Goal: Check status: Check status

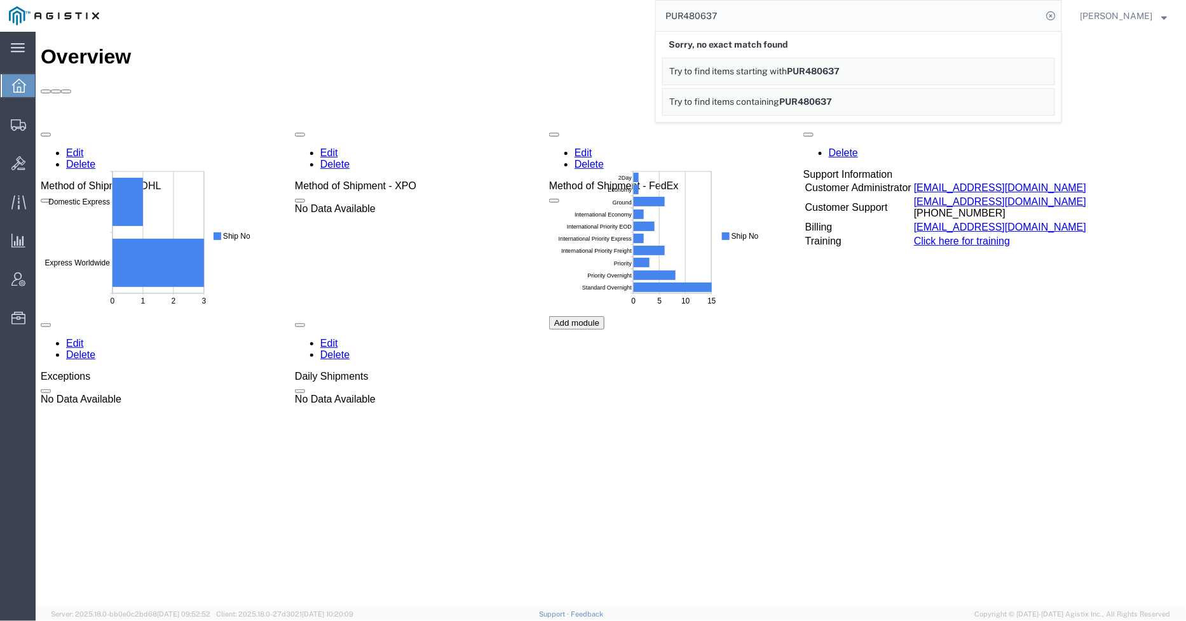
drag, startPoint x: 753, startPoint y: 14, endPoint x: 652, endPoint y: 25, distance: 101.7
click at [652, 25] on div "PUR480637 Sorry, no exact match found Try to find items starting with PUR480637…" at bounding box center [585, 16] width 954 height 32
click at [776, 10] on input "GDIT-15396" at bounding box center [849, 16] width 386 height 31
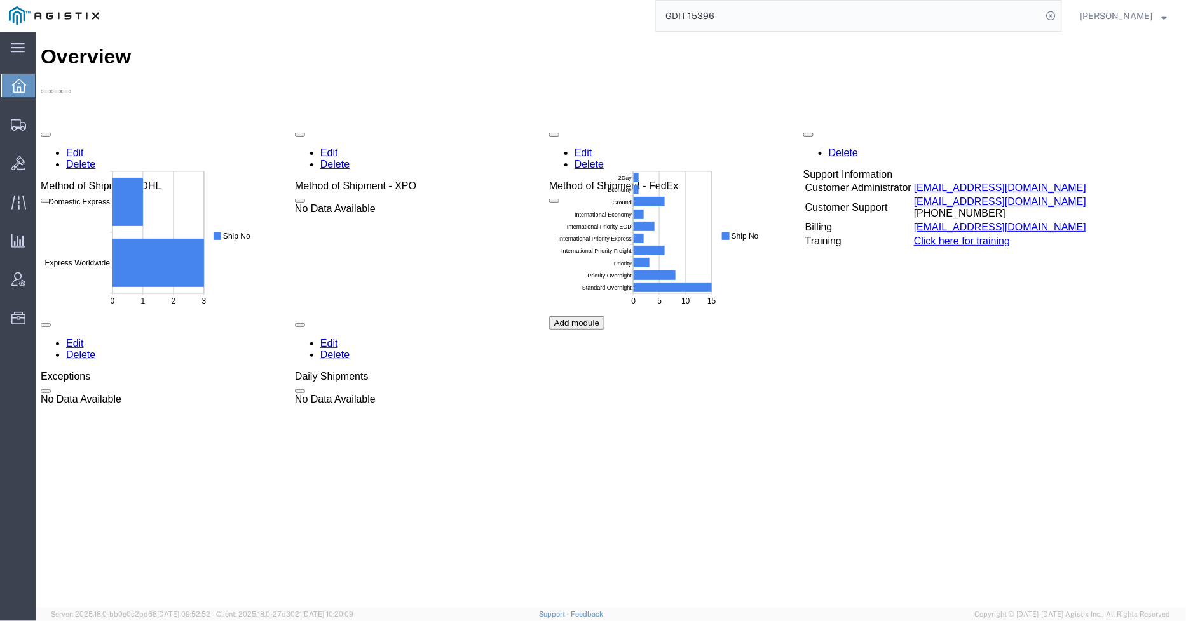
click at [758, 22] on input "GDIT-15396" at bounding box center [849, 16] width 386 height 31
click at [750, 18] on input "GDIT-15396" at bounding box center [849, 16] width 386 height 31
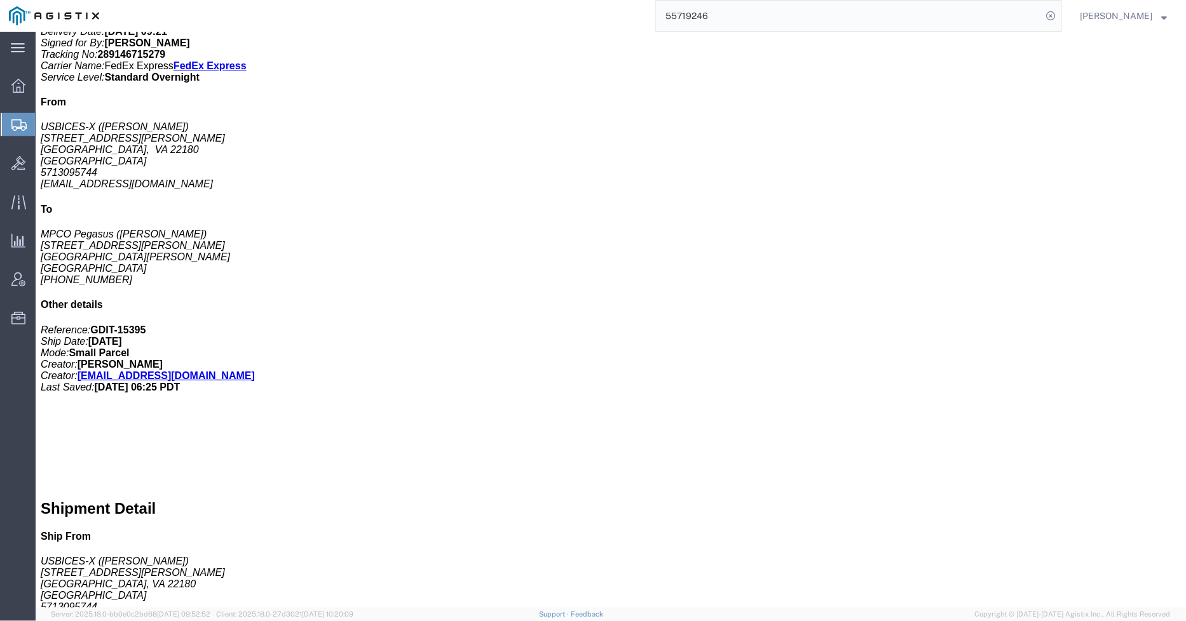
scroll to position [282, 0]
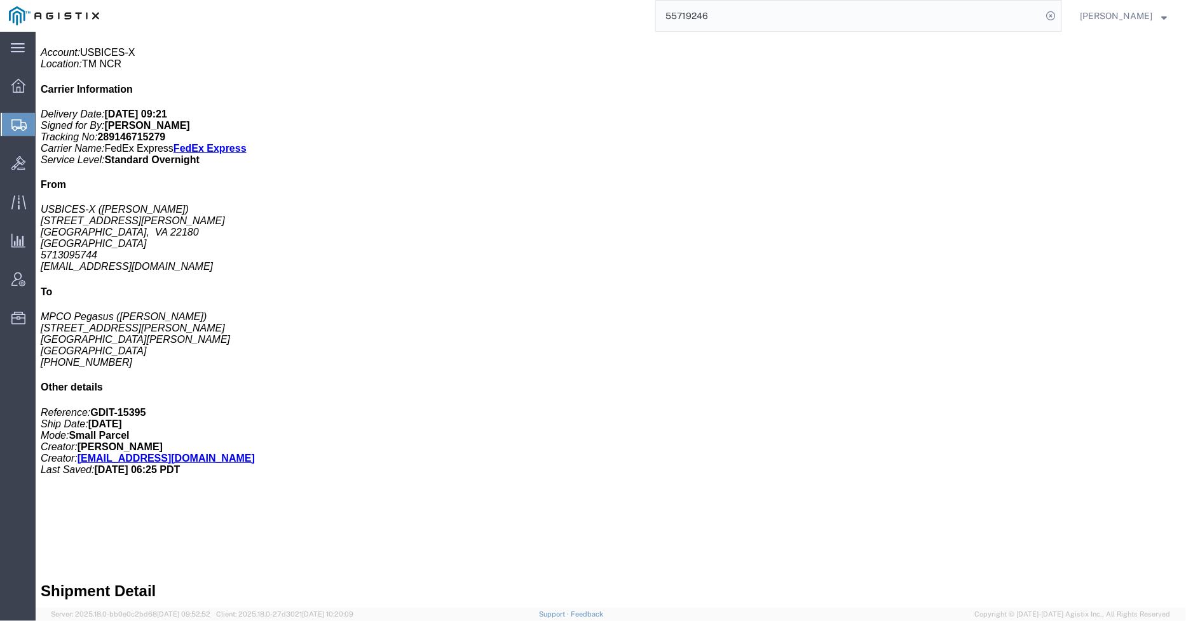
click p "Class: 92.5"
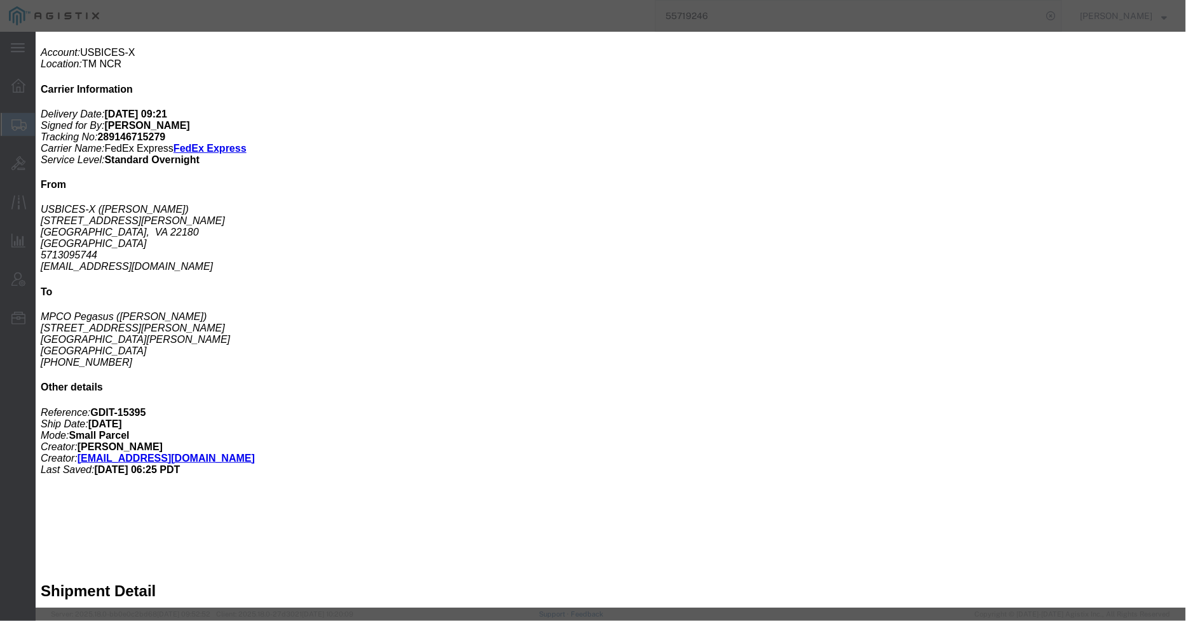
click button "Next content"
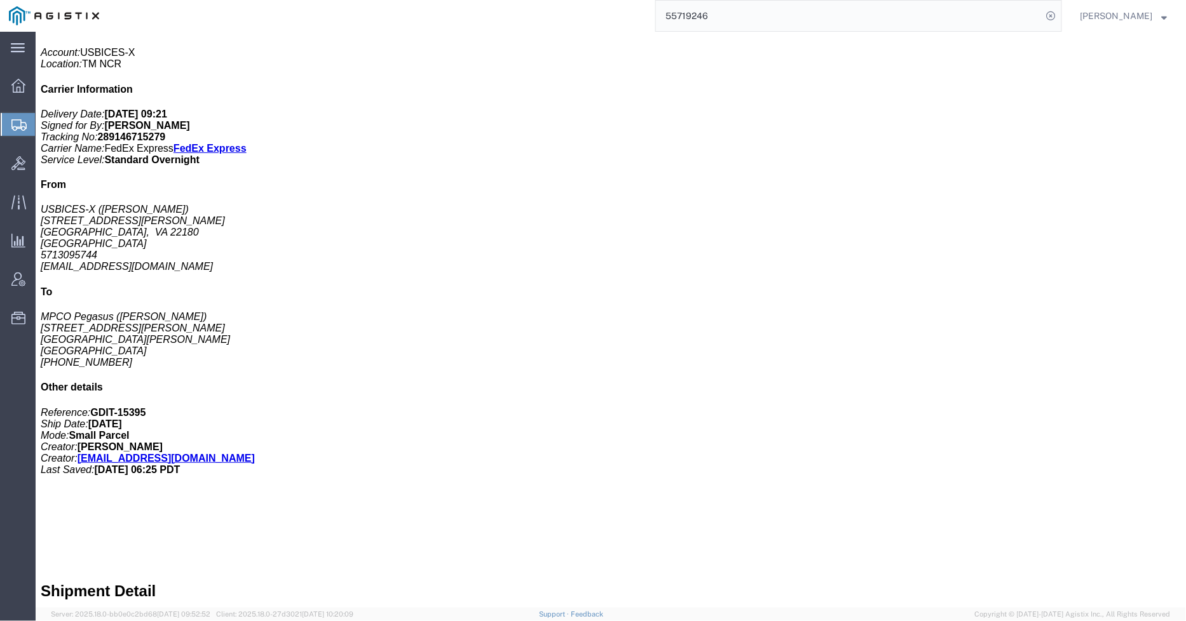
click button "Next content"
click icon "button"
click div "1 Cardboard Box(es) Total weight: 50.00 LBS ( dim ) Tracking: 289146715279 Dime…"
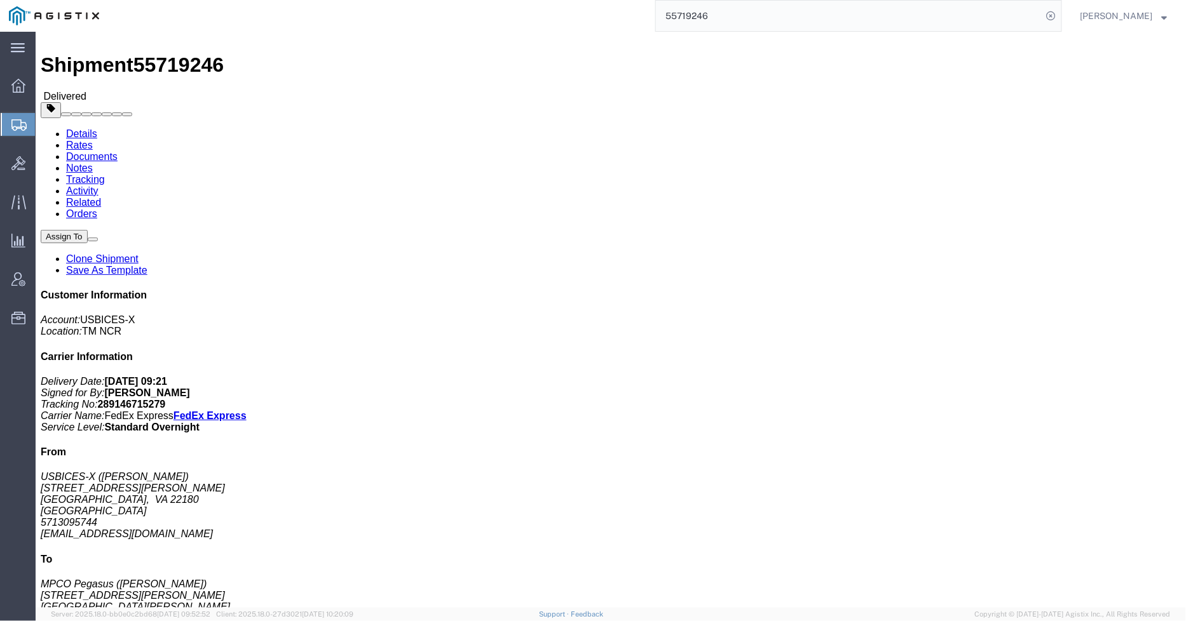
scroll to position [0, 0]
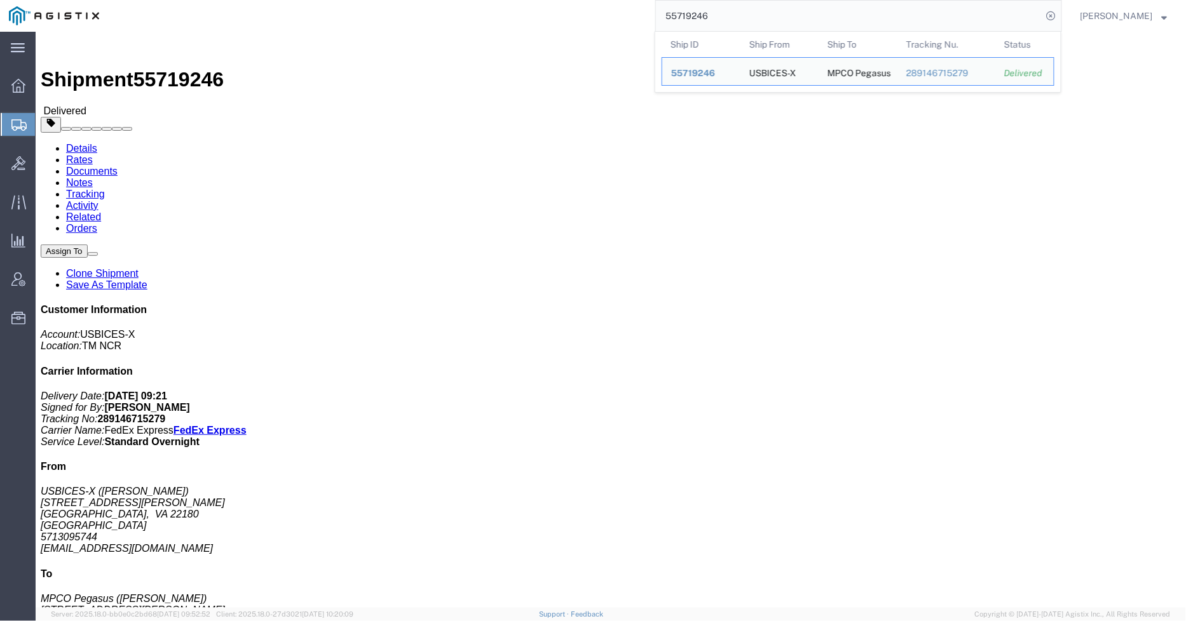
drag, startPoint x: 733, startPoint y: 18, endPoint x: 642, endPoint y: 17, distance: 91.5
click at [642, 17] on div "55719246 Ship ID Ship From Ship To Tracking Nu. Status Ship ID 55719246 Ship Fr…" at bounding box center [585, 16] width 954 height 32
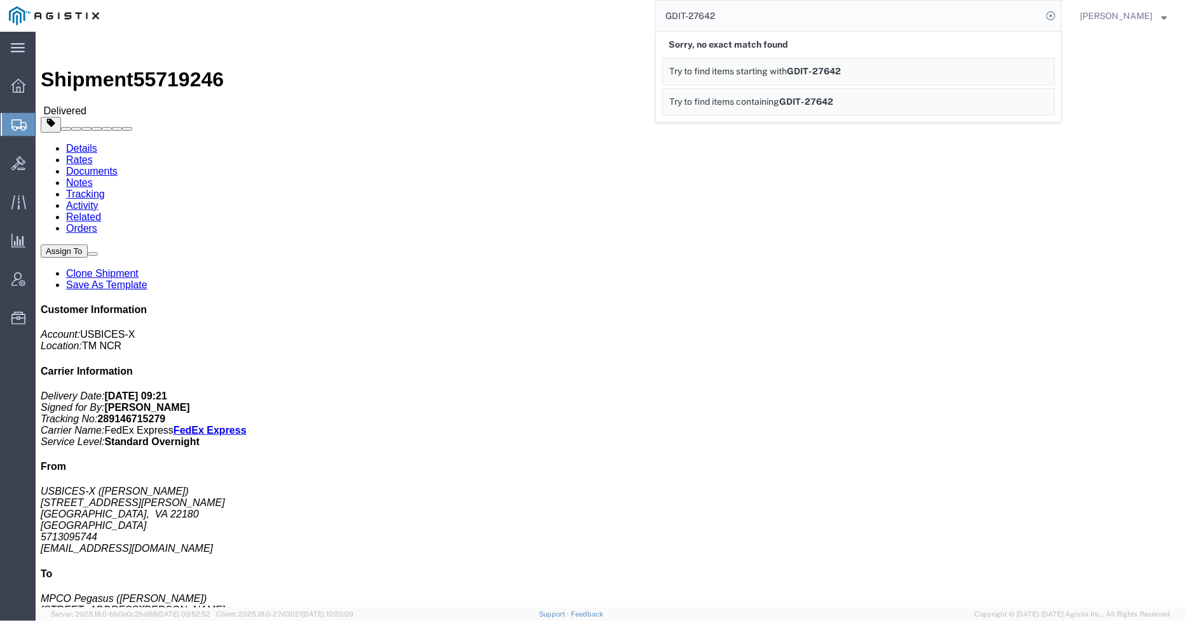
click div "Ship From USBICES-X ([PERSON_NAME]) [STREET_ADDRESS][PERSON_NAME] 5713095744 [E…"
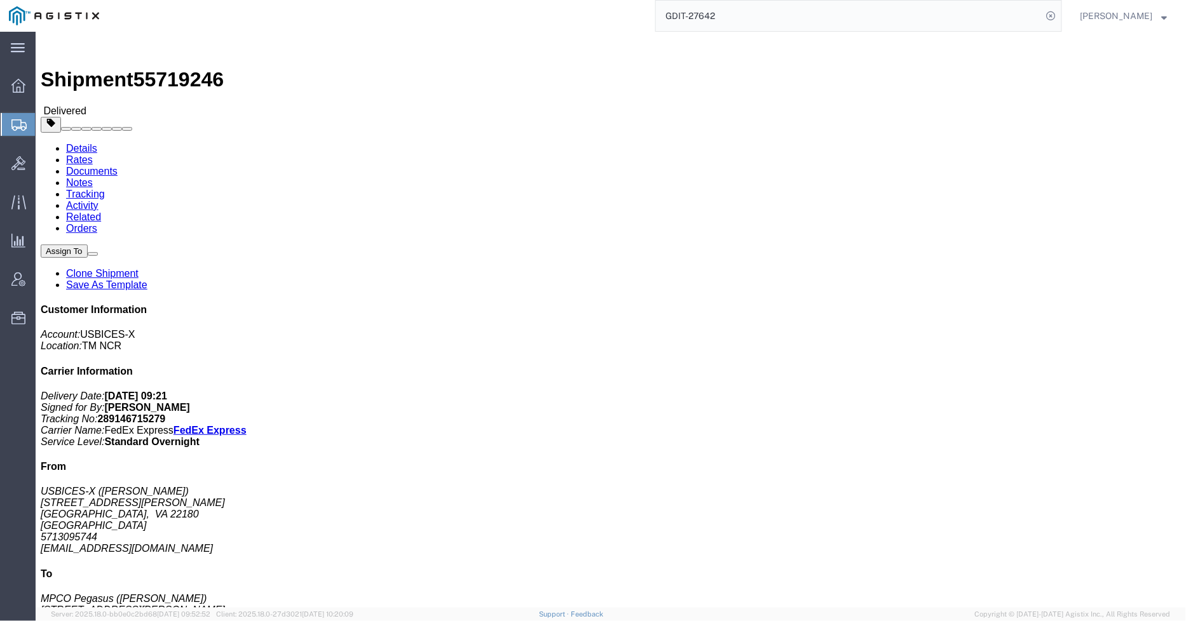
click at [748, 17] on input "GDIT-27642" at bounding box center [849, 16] width 386 height 31
type input "GDIT-27642"
